Goal: Find contact information: Find contact information

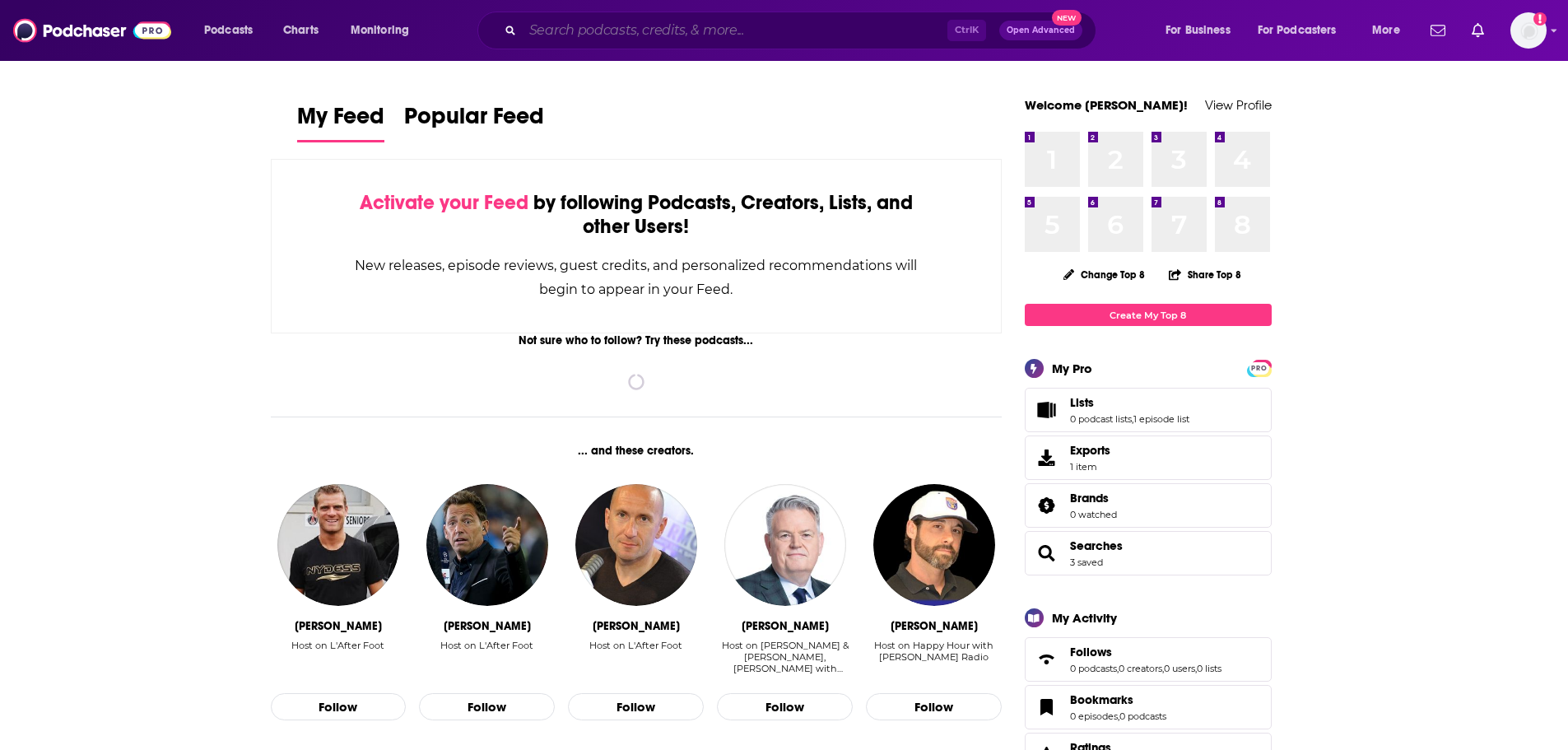
click at [558, 28] on input "Search podcasts, credits, & more..." at bounding box center [735, 30] width 425 height 26
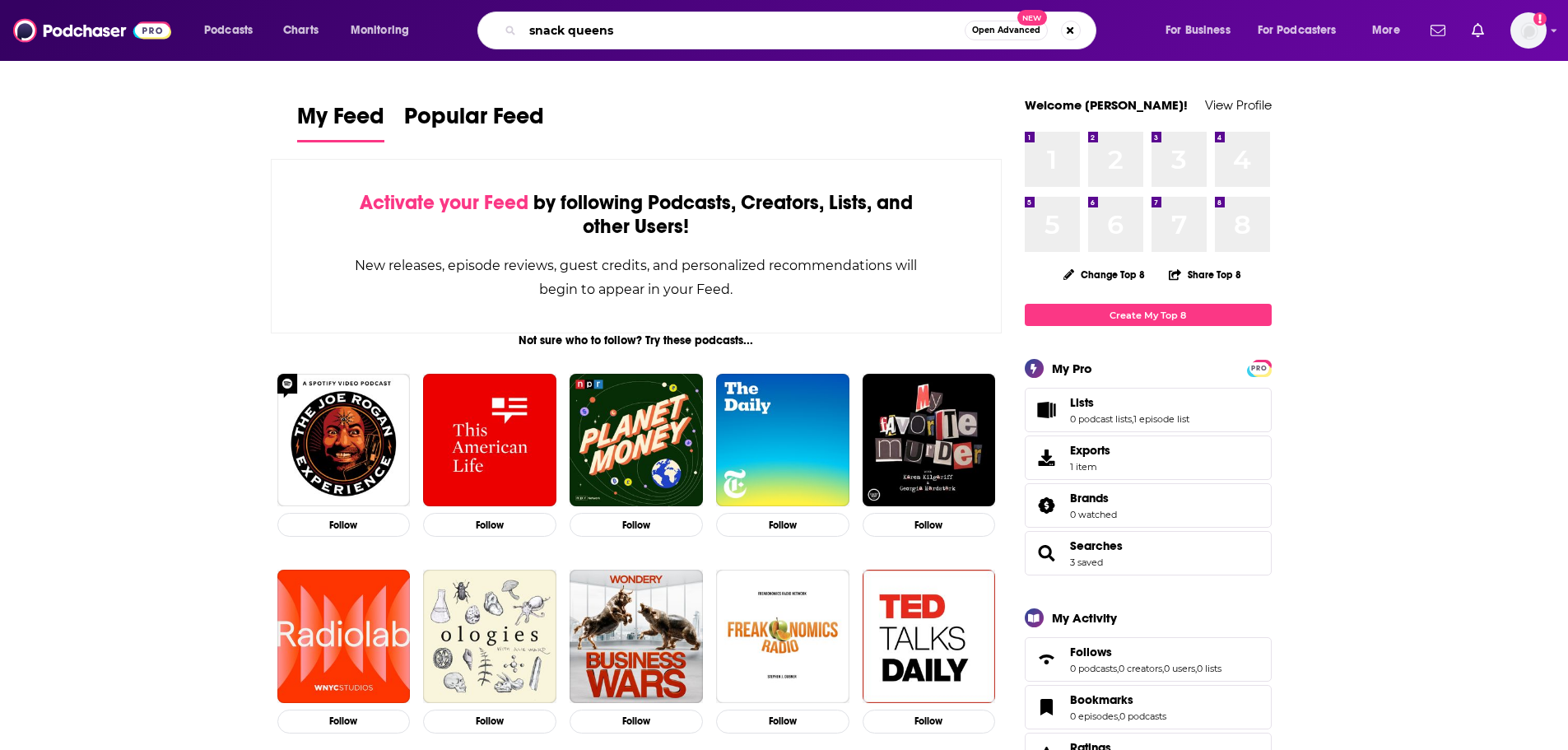
type input "snack queens"
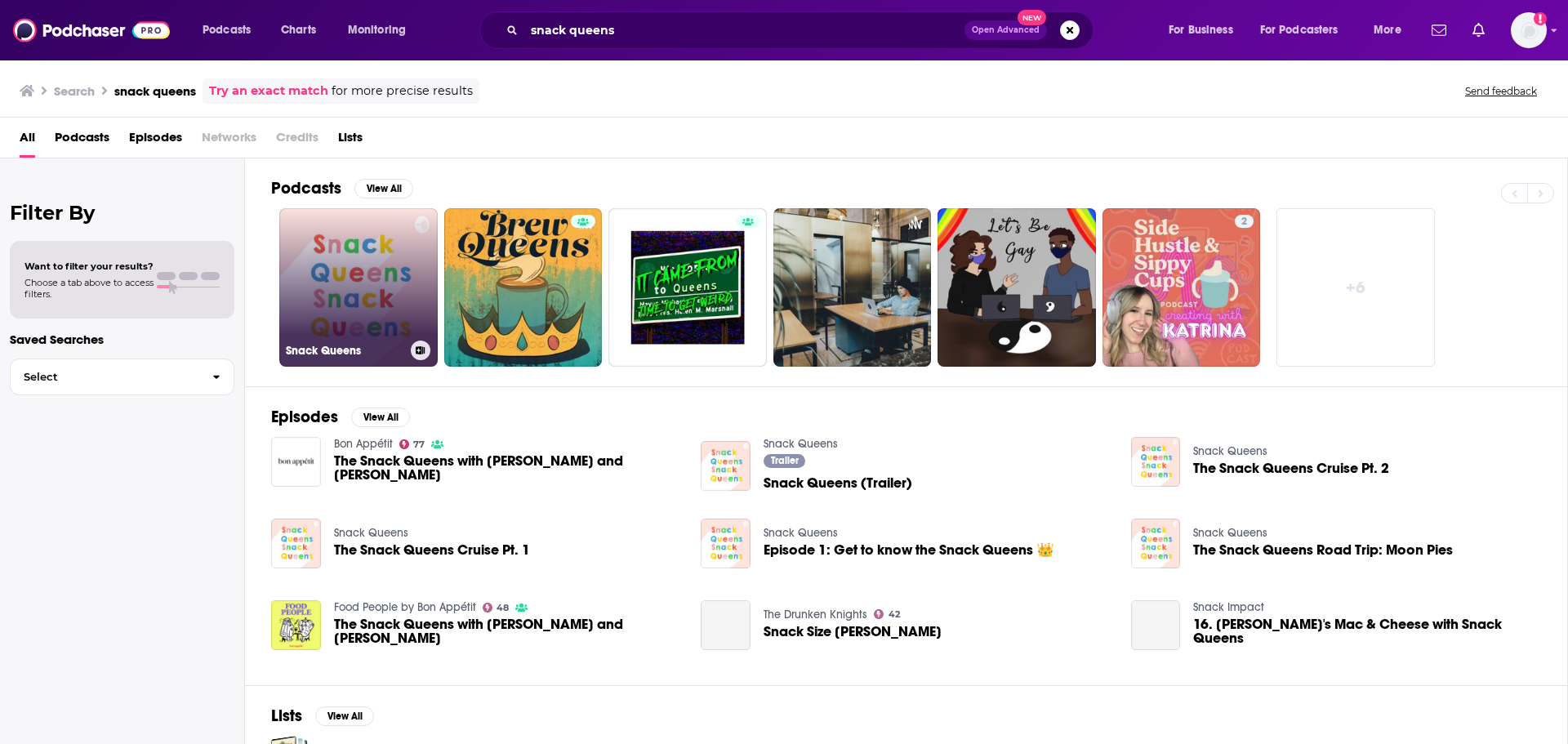
click at [332, 293] on link "Snack Queens" at bounding box center [359, 287] width 159 height 159
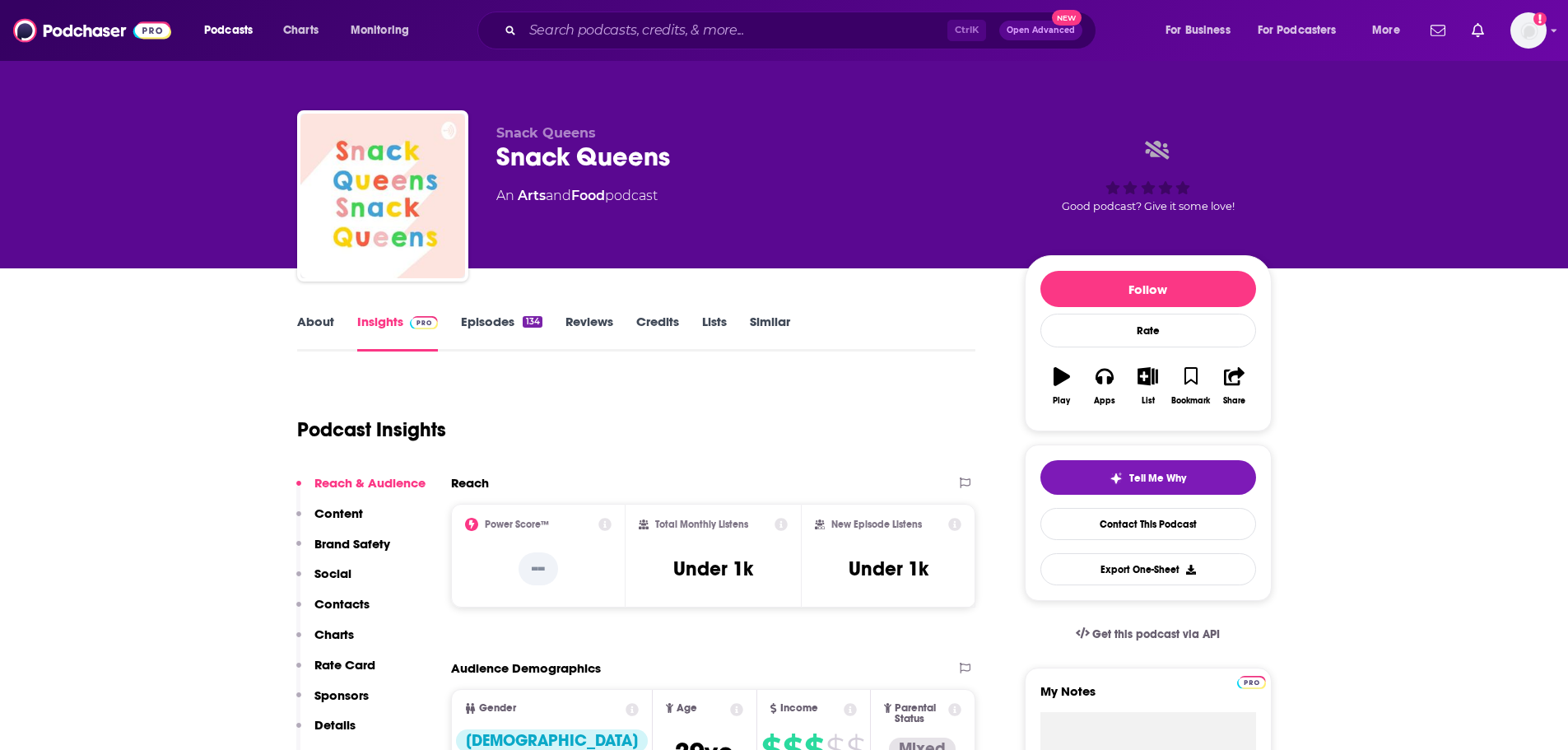
click at [311, 318] on link "About" at bounding box center [315, 332] width 37 height 38
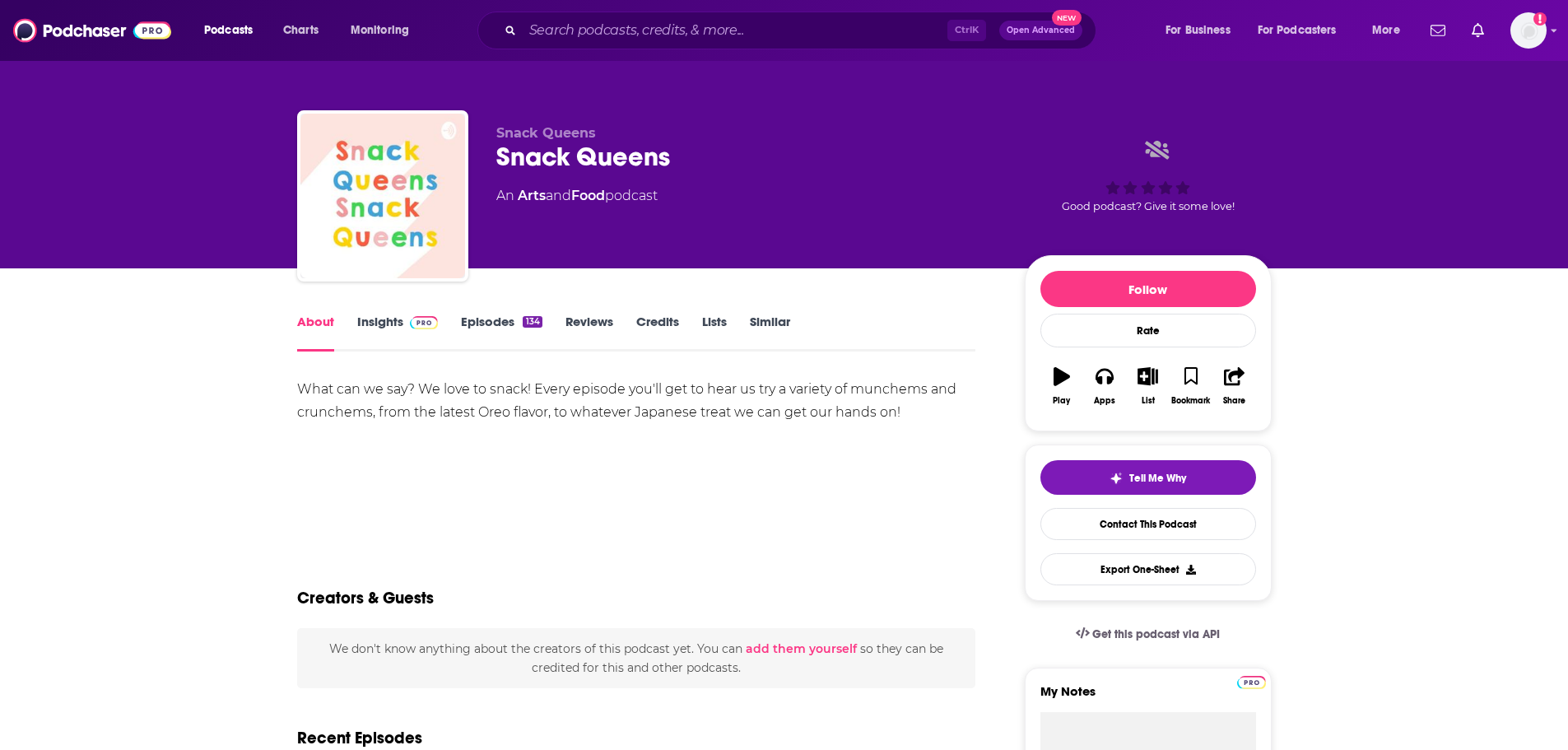
click at [385, 312] on div "About Insights Episodes 134 Reviews Credits Lists Similar" at bounding box center [636, 331] width 679 height 40
click at [383, 322] on link "Insights" at bounding box center [398, 332] width 82 height 38
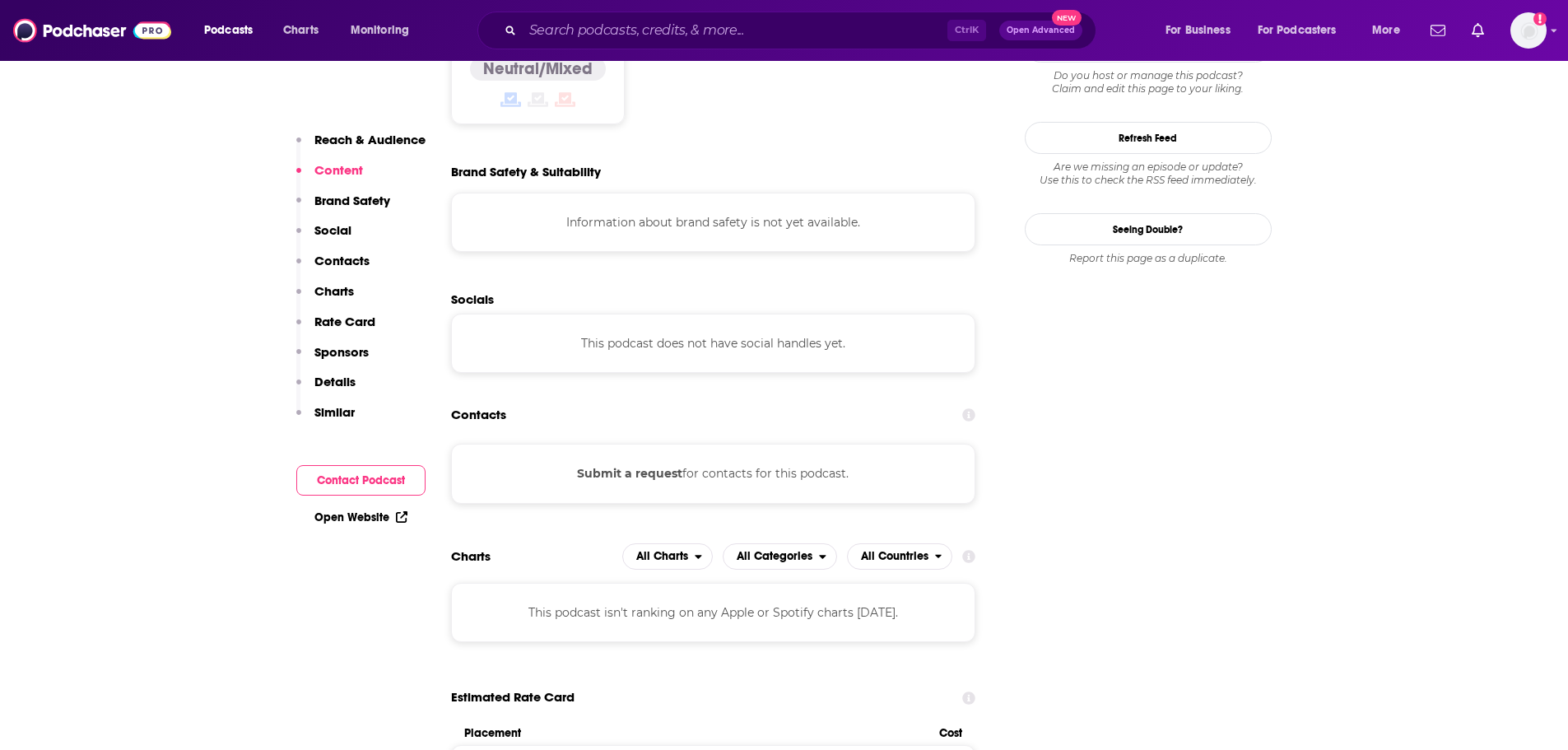
scroll to position [1377, 0]
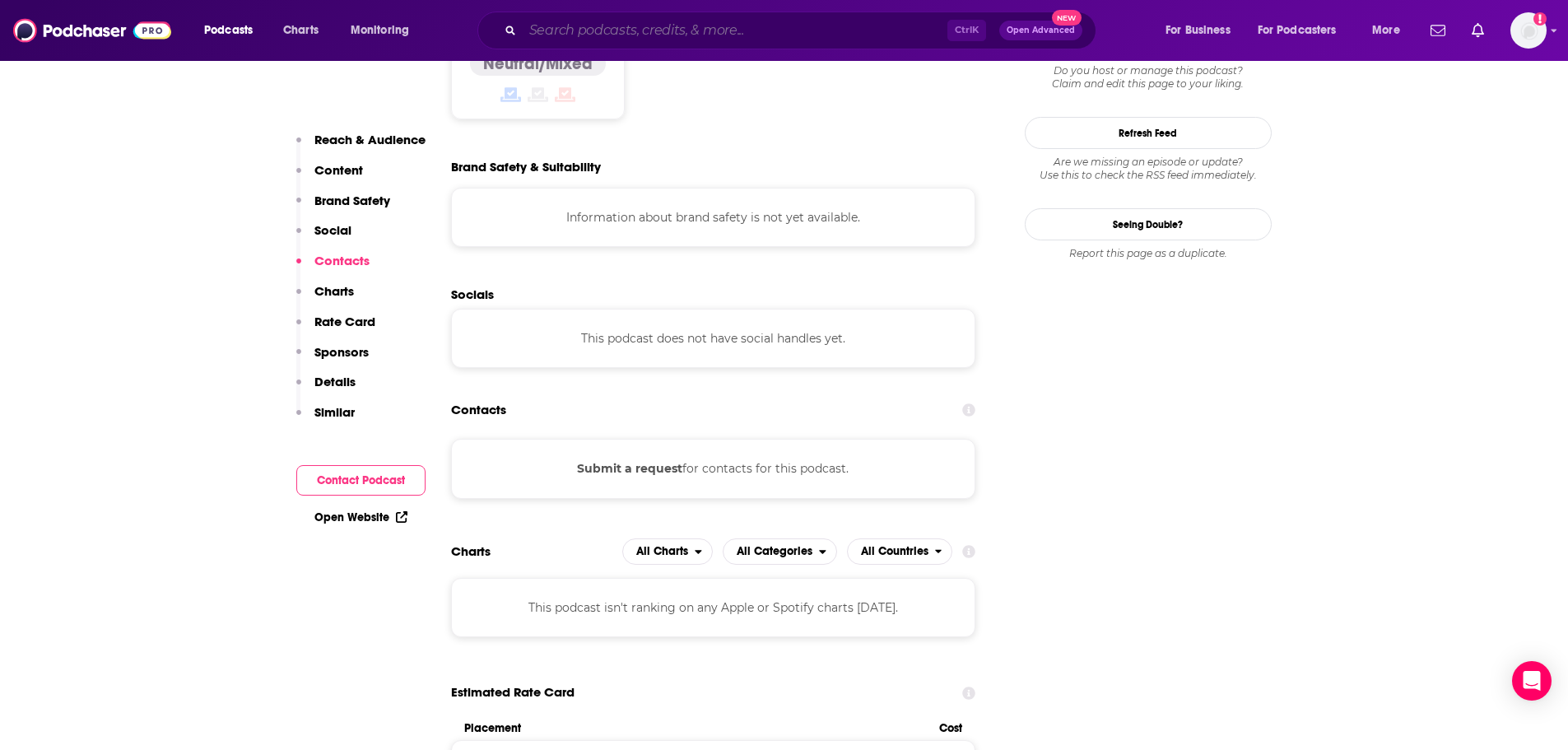
click at [565, 30] on input "Search podcasts, credits, & more..." at bounding box center [735, 30] width 425 height 26
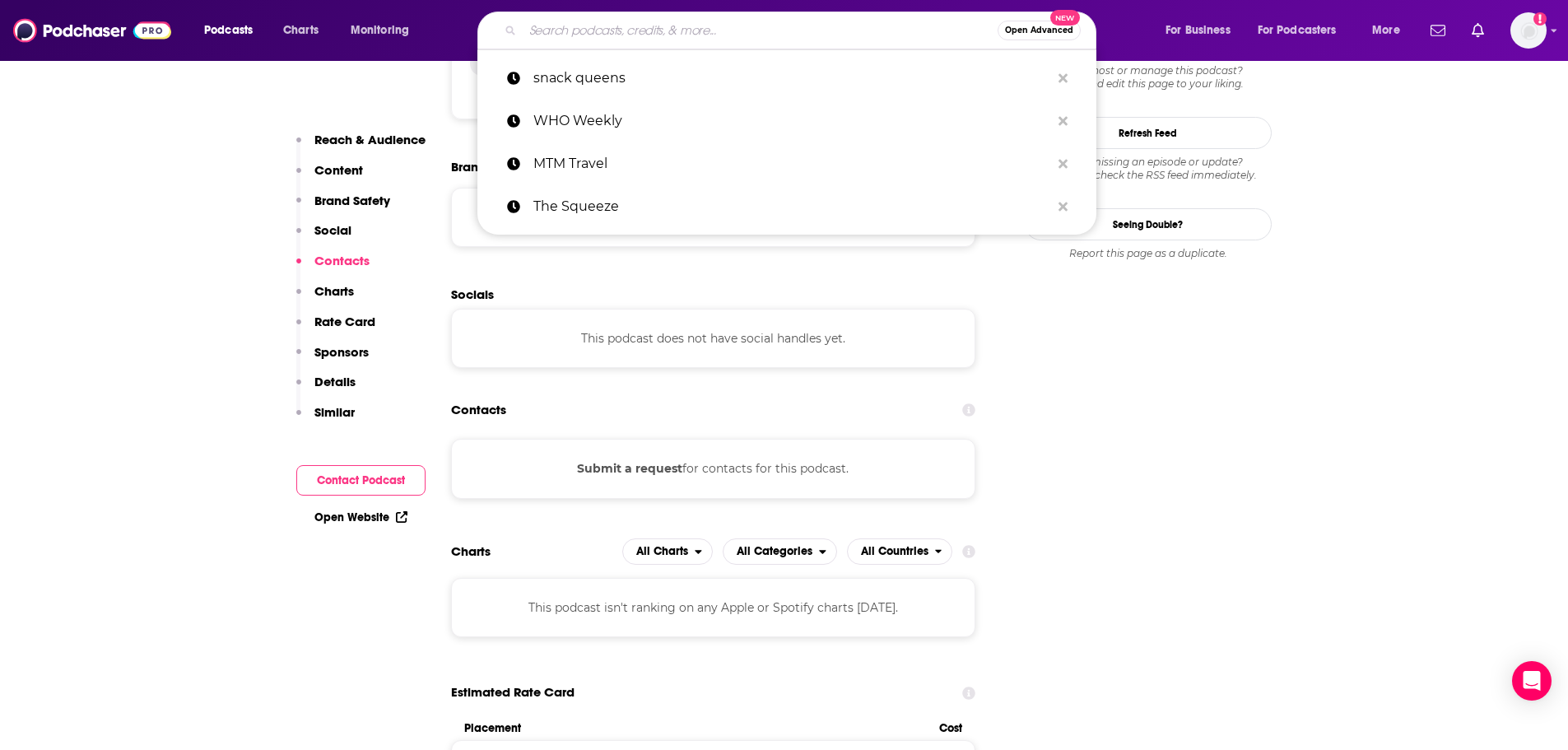
paste input "You Tried Dat??"
type input "You Tried Dat??"
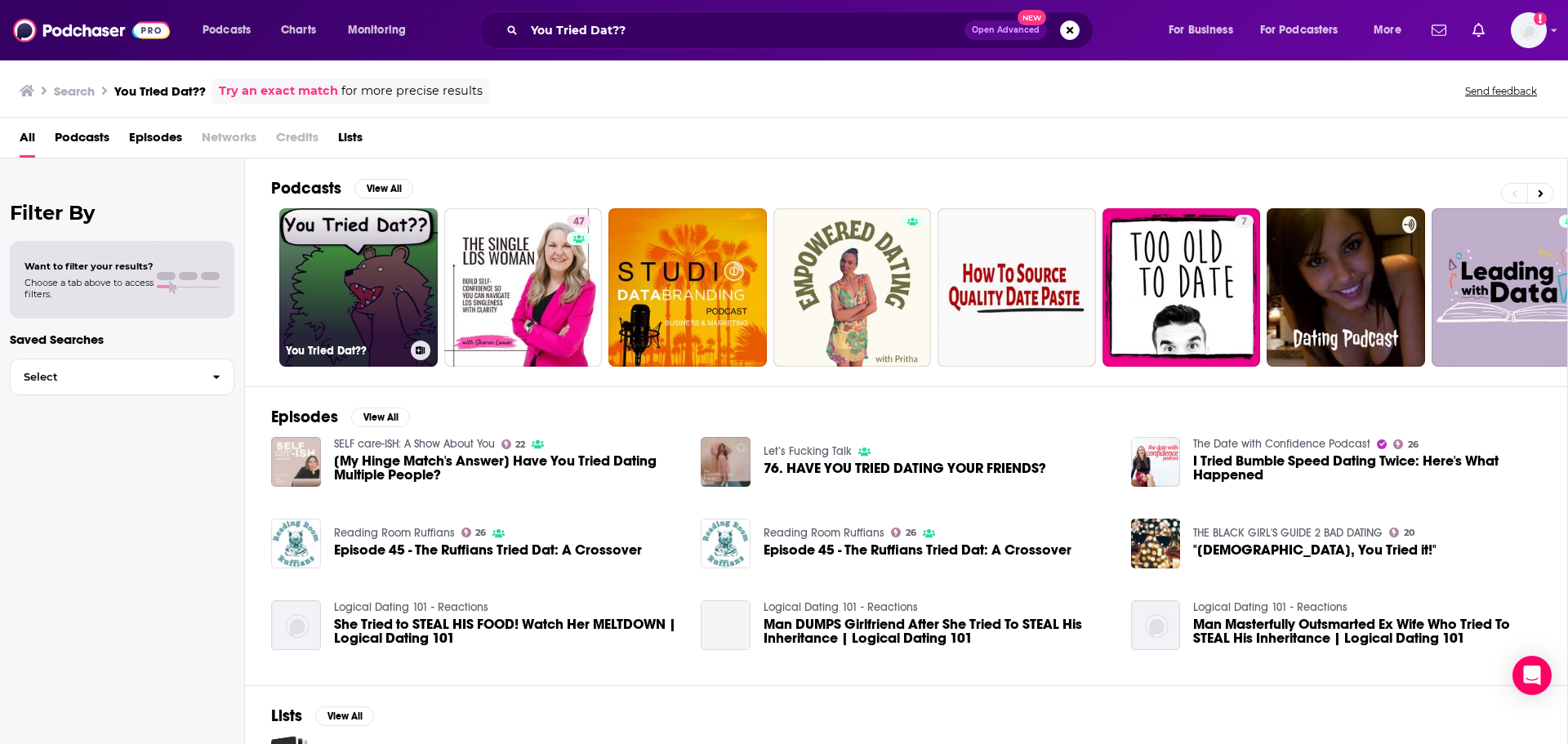
click at [365, 277] on link "You Tried Dat??" at bounding box center [359, 287] width 159 height 159
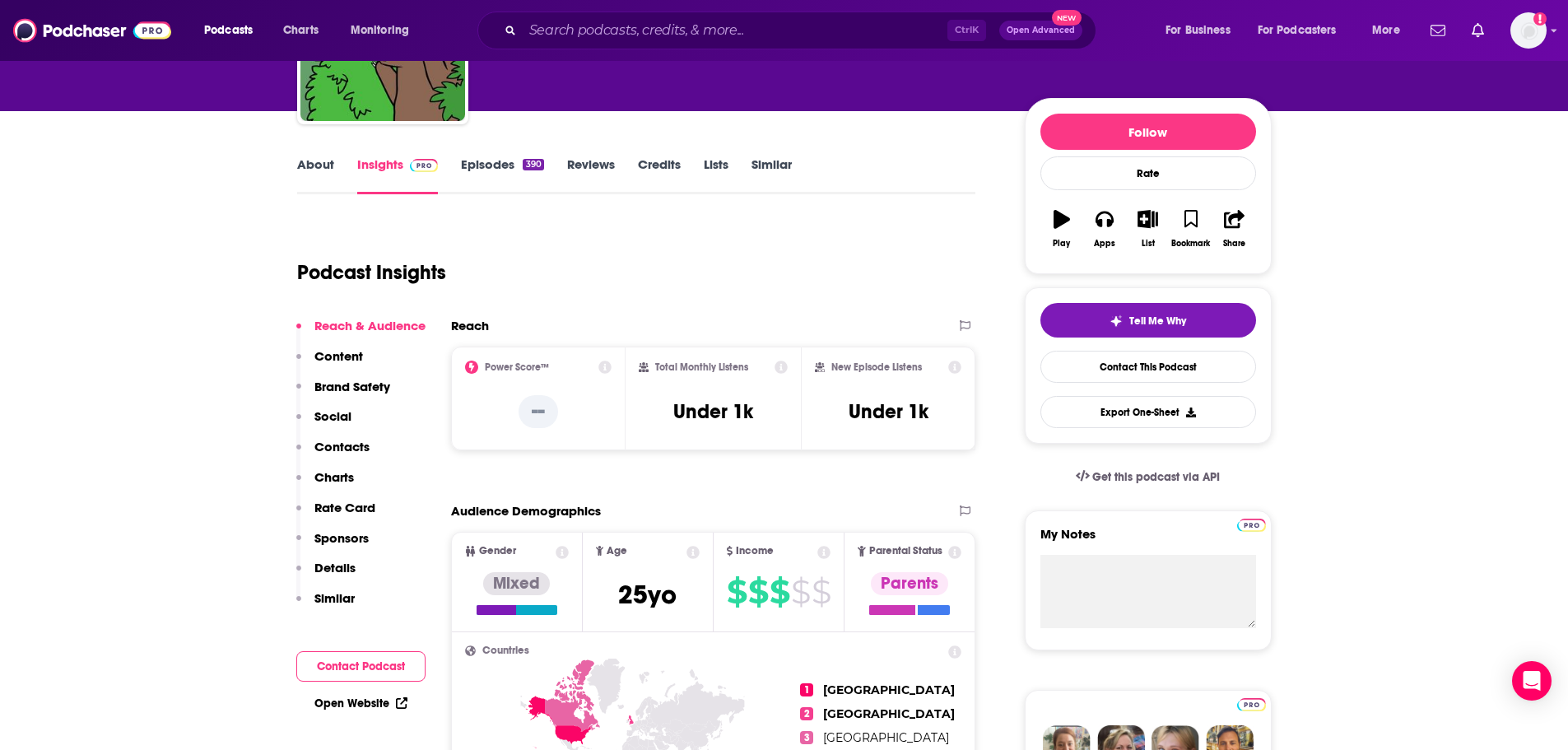
scroll to position [158, 0]
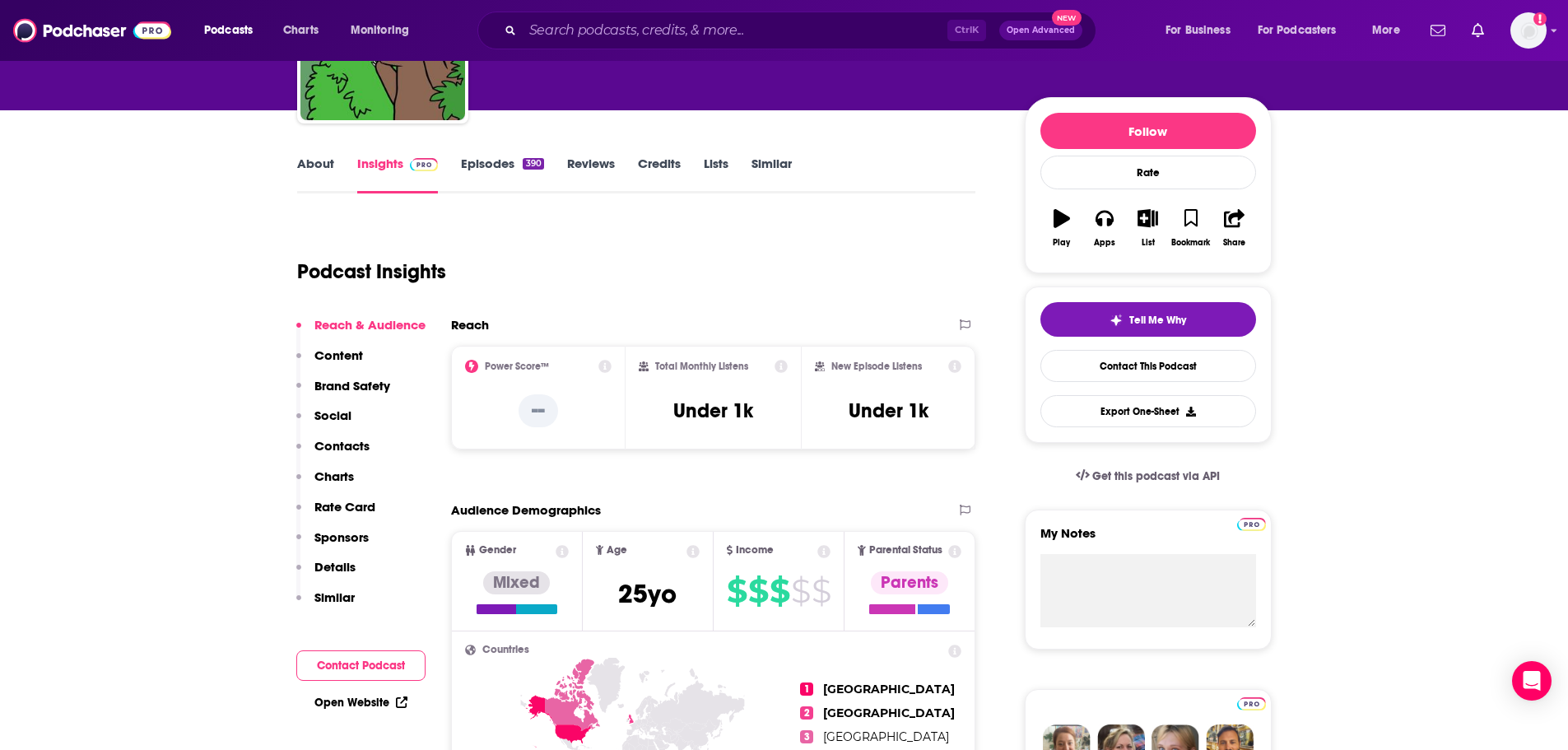
click at [349, 439] on p "Contacts" at bounding box center [341, 445] width 55 height 15
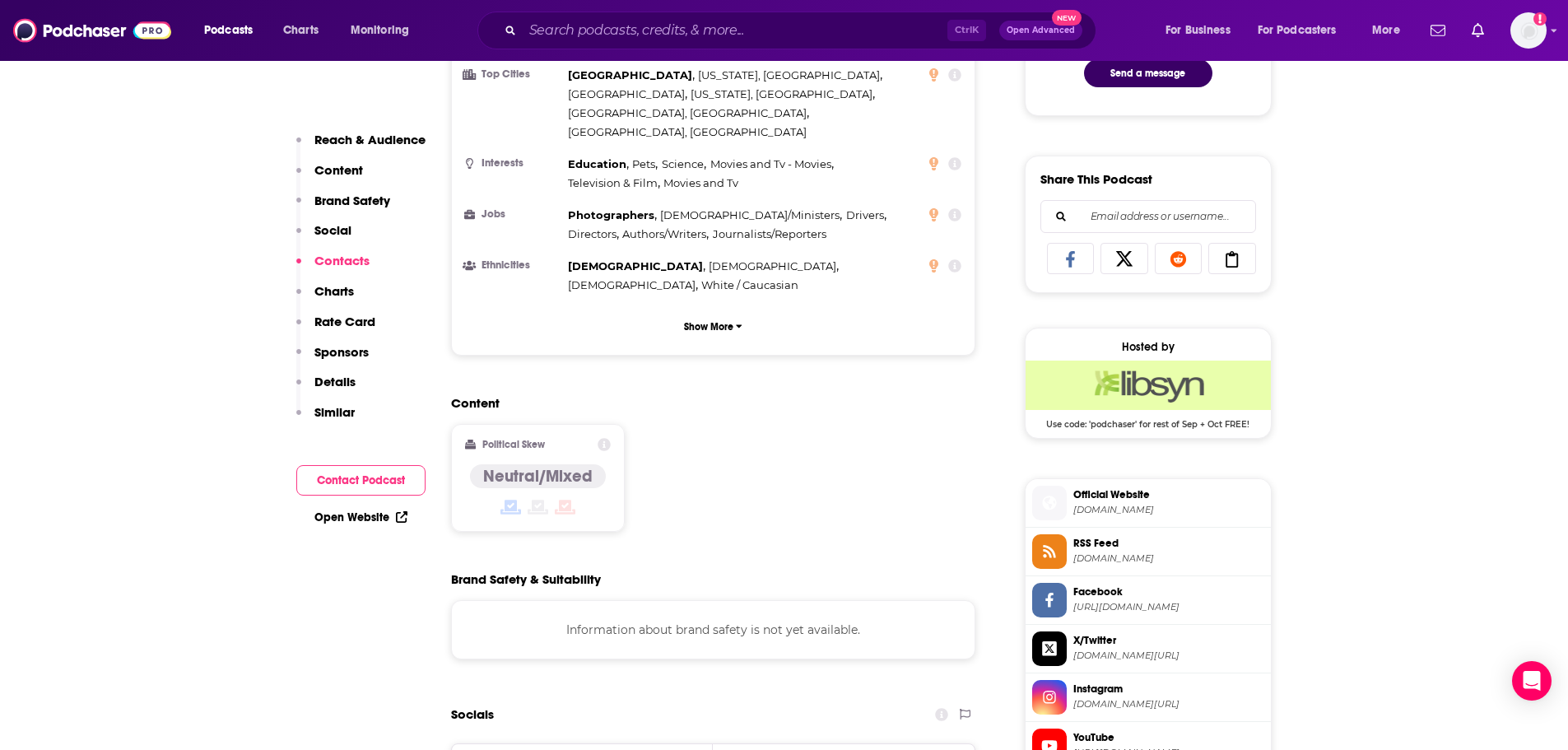
scroll to position [1546, 0]
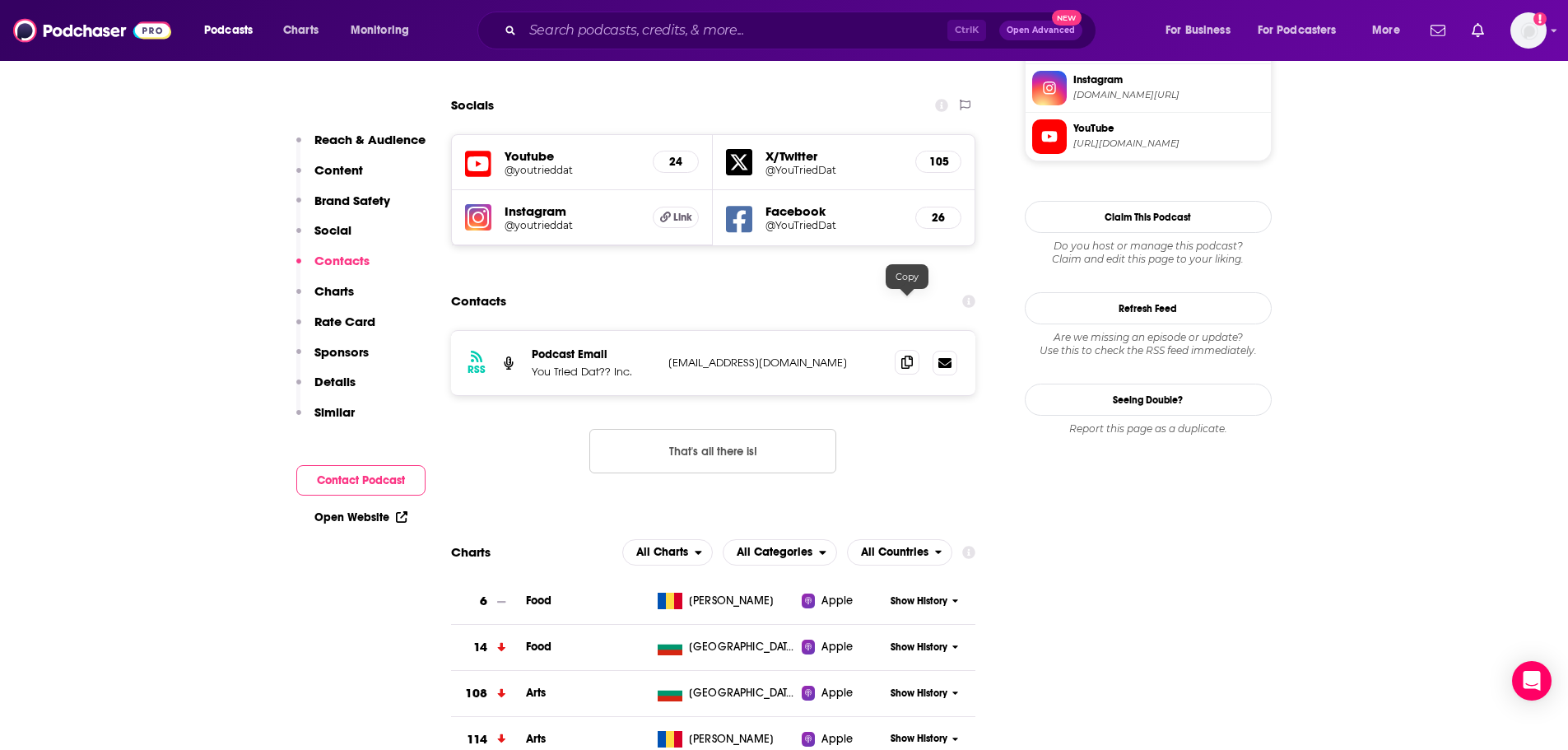
click at [908, 356] on icon at bounding box center [907, 362] width 12 height 14
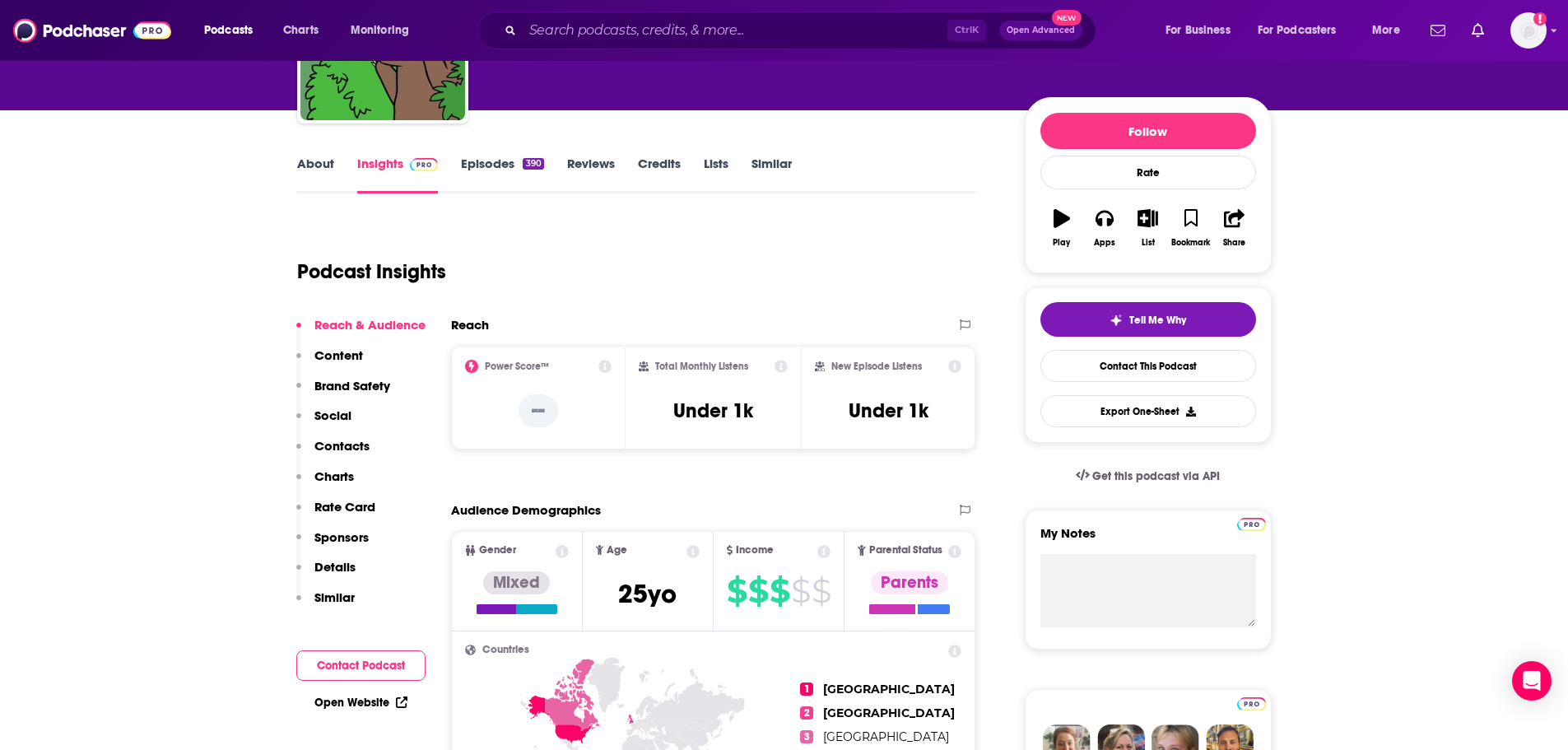
scroll to position [170, 0]
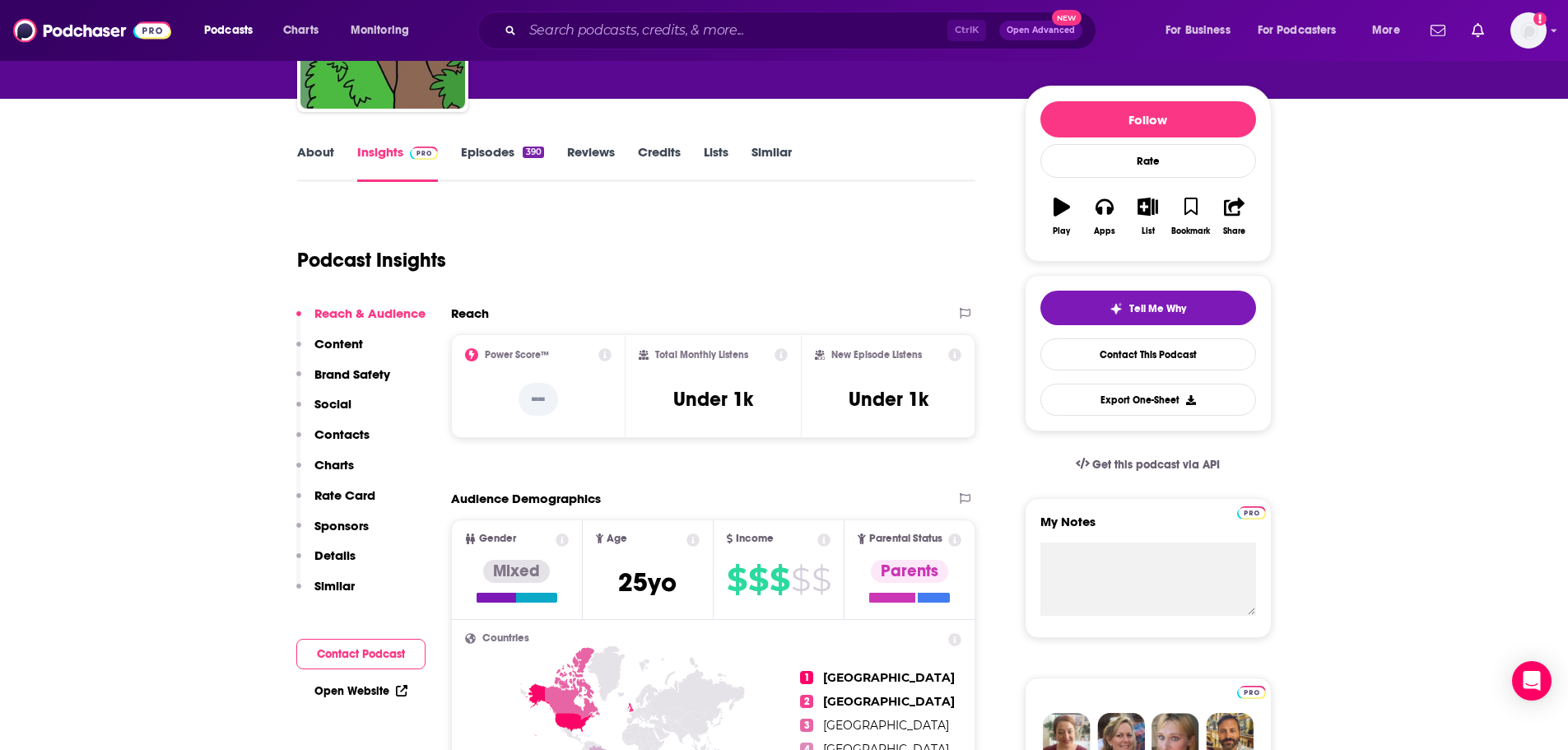
click at [320, 154] on link "About" at bounding box center [315, 163] width 37 height 38
